Goal: Find specific page/section: Find specific page/section

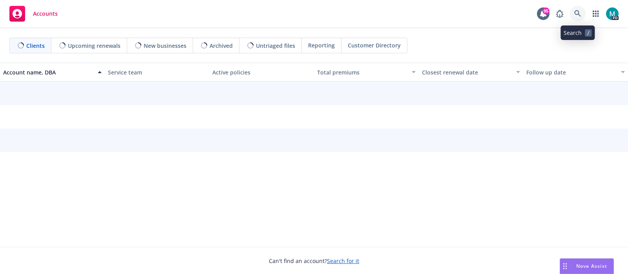
click at [582, 15] on link at bounding box center [578, 14] width 16 height 16
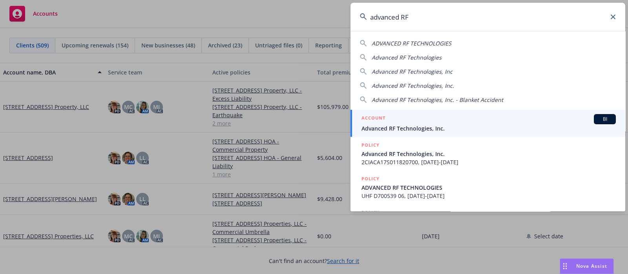
type input "advanced RF"
click at [377, 130] on span "Advanced RF Technologies, Inc." at bounding box center [488, 128] width 254 height 8
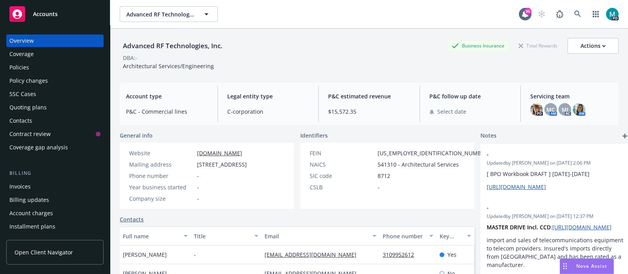
click at [16, 66] on div "Policies" at bounding box center [19, 67] width 20 height 13
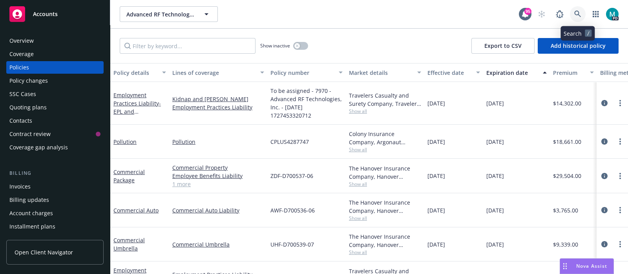
click at [575, 11] on icon at bounding box center [577, 14] width 7 height 7
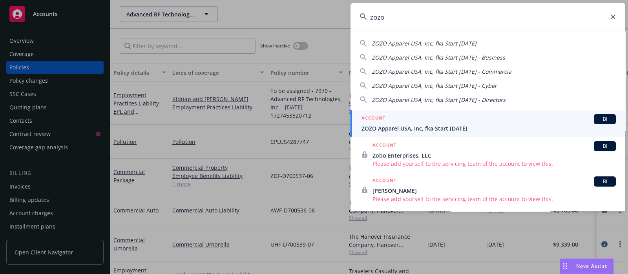
type input "zozo"
click at [422, 128] on span "ZOZO Apparel USA, Inc, fka Start [DATE]" at bounding box center [488, 128] width 254 height 8
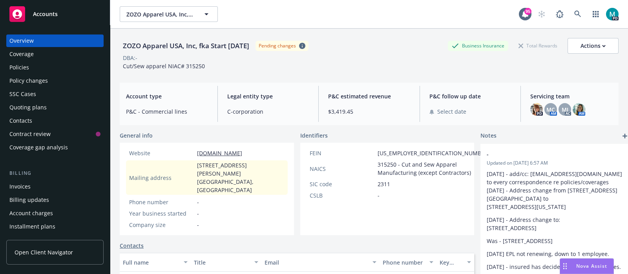
click at [11, 69] on div "Policies" at bounding box center [19, 67] width 20 height 13
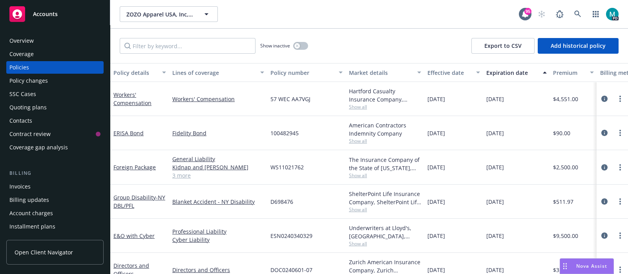
click at [29, 187] on div "Invoices" at bounding box center [19, 186] width 21 height 13
